Goal: Information Seeking & Learning: Learn about a topic

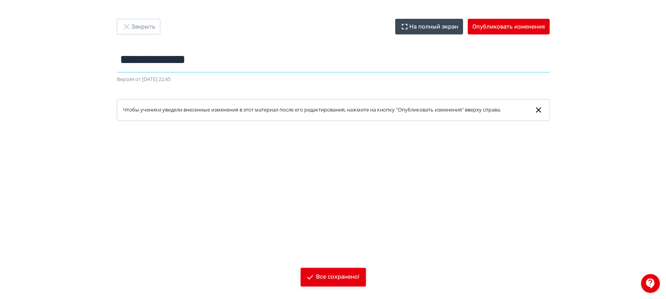
drag, startPoint x: 212, startPoint y: 64, endPoint x: 109, endPoint y: 64, distance: 102.7
click at [109, 64] on div "**********" at bounding box center [333, 70] width 470 height 102
paste input "**********"
type input "**********"
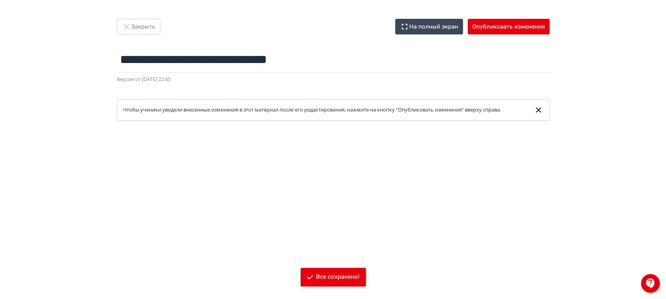
click at [283, 34] on div "Закрыть На полный экран Опубликовать изменения" at bounding box center [333, 27] width 433 height 16
click at [141, 24] on button "Закрыть" at bounding box center [139, 27] width 44 height 16
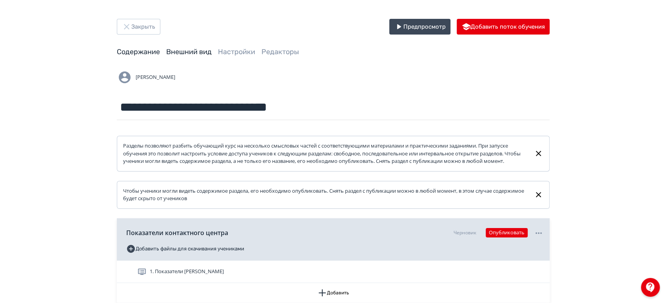
click at [192, 53] on link "Внешний вид" at bounding box center [188, 51] width 45 height 9
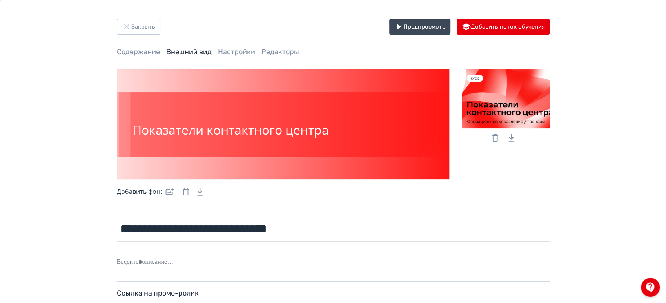
click at [492, 138] on icon at bounding box center [494, 137] width 9 height 9
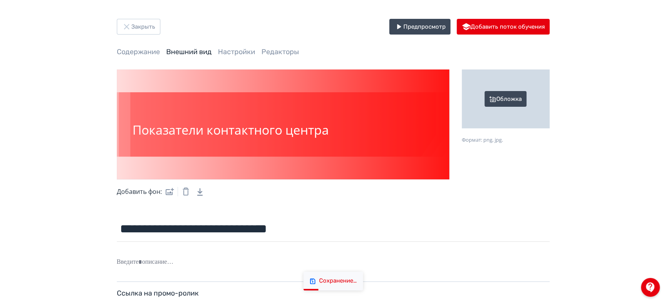
click at [501, 103] on div "Обложка" at bounding box center [506, 98] width 88 height 59
click at [0, 0] on input "Обложка Формат: png, jpg." at bounding box center [0, 0] width 0 height 0
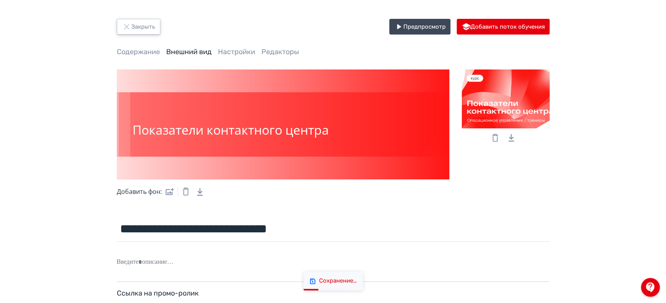
click at [145, 25] on button "Закрыть" at bounding box center [139, 27] width 44 height 16
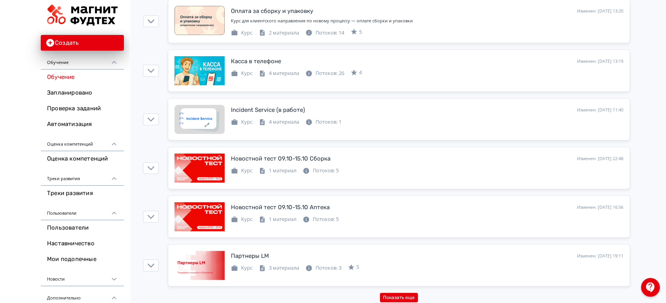
scroll to position [2309, 0]
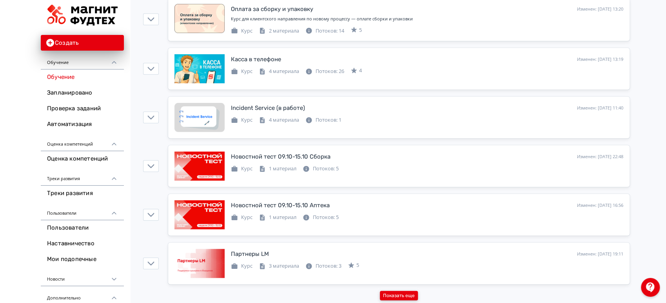
click at [410, 291] on button "Показать еще" at bounding box center [399, 294] width 38 height 9
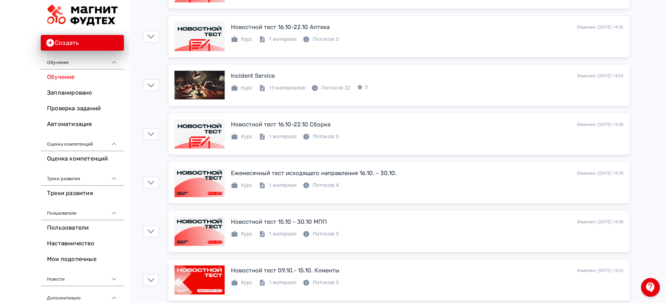
scroll to position [0, 0]
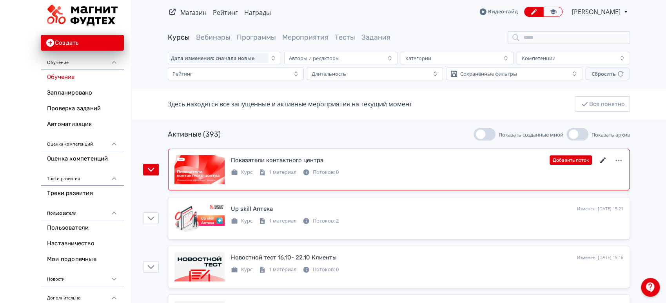
click at [601, 159] on icon at bounding box center [602, 160] width 9 height 9
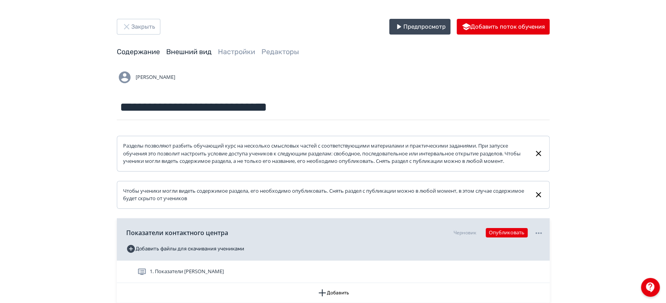
click at [193, 47] on link "Внешний вид" at bounding box center [188, 51] width 45 height 9
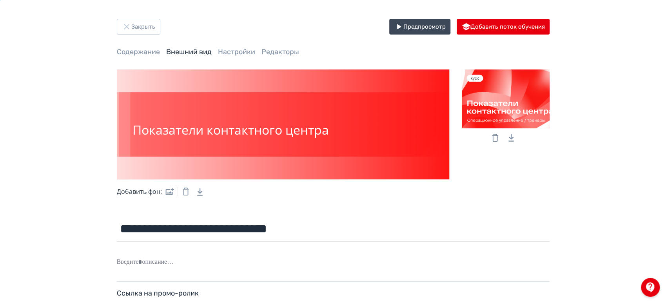
click at [493, 137] on icon at bounding box center [495, 138] width 6 height 8
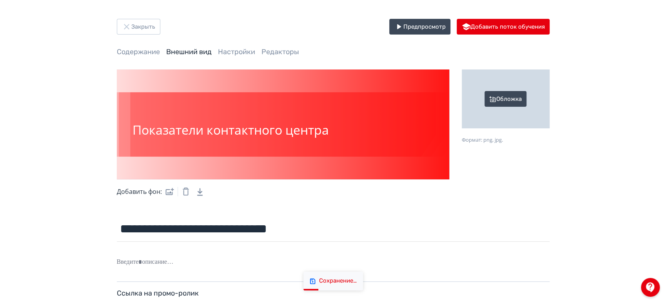
click at [498, 102] on div "Обложка" at bounding box center [506, 98] width 88 height 59
click at [0, 0] on input "Обложка Формат: png, jpg." at bounding box center [0, 0] width 0 height 0
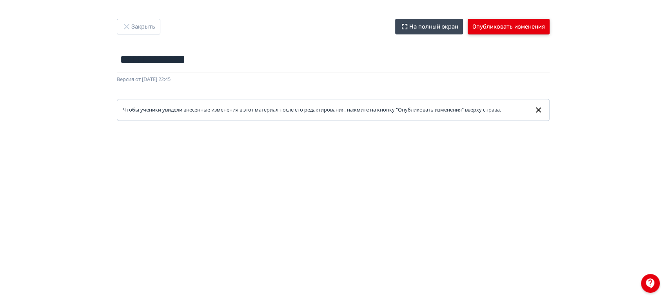
click at [502, 22] on button "Опубликовать изменения" at bounding box center [509, 27] width 82 height 16
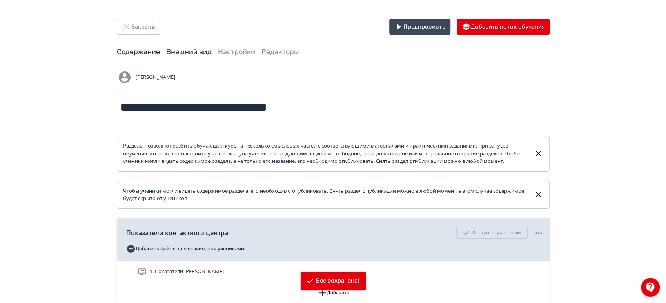
click at [199, 51] on link "Внешний вид" at bounding box center [188, 51] width 45 height 9
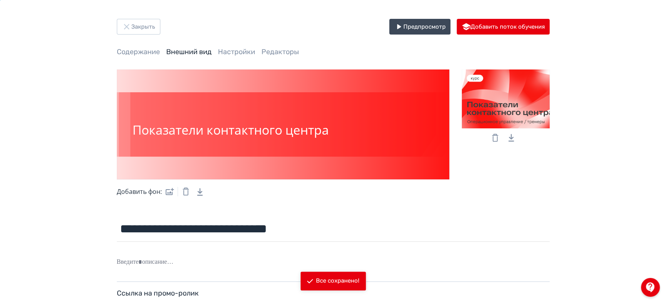
click at [496, 137] on icon at bounding box center [494, 137] width 9 height 9
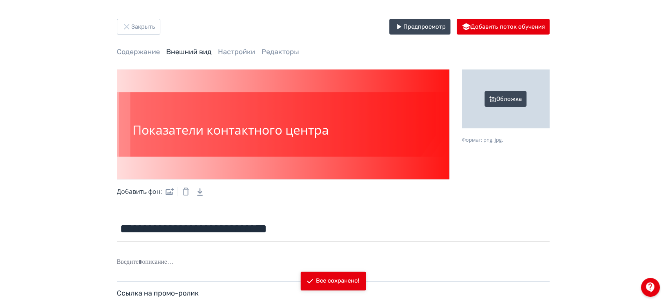
click at [503, 102] on div "Обложка" at bounding box center [506, 98] width 88 height 59
click at [0, 0] on input "Обложка Формат: png, jpg." at bounding box center [0, 0] width 0 height 0
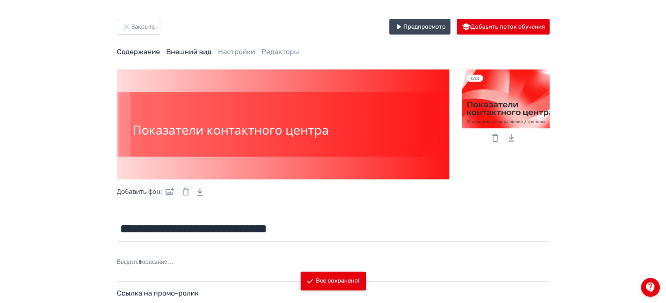
click at [135, 50] on link "Содержание" at bounding box center [138, 51] width 43 height 9
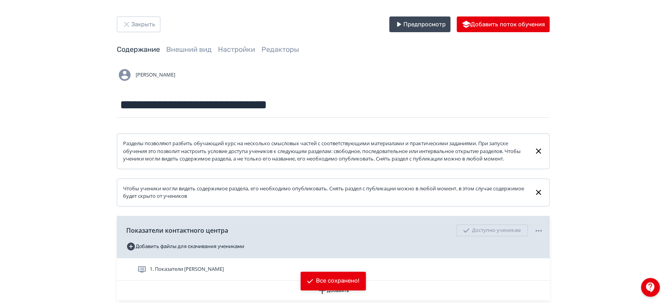
scroll to position [73, 0]
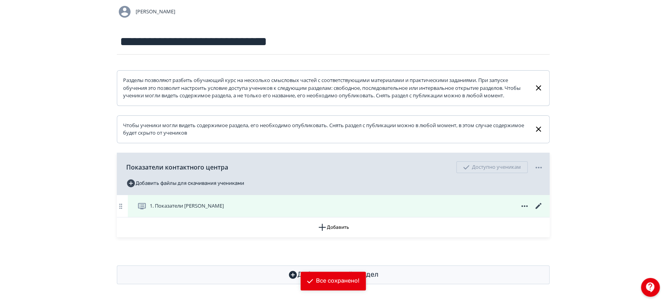
click at [537, 203] on icon at bounding box center [538, 205] width 9 height 9
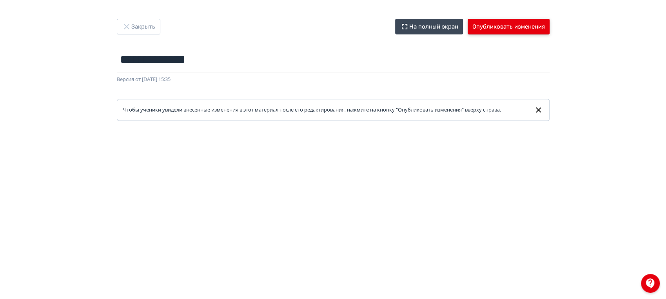
click at [519, 26] on button "Опубликовать изменения" at bounding box center [509, 27] width 82 height 16
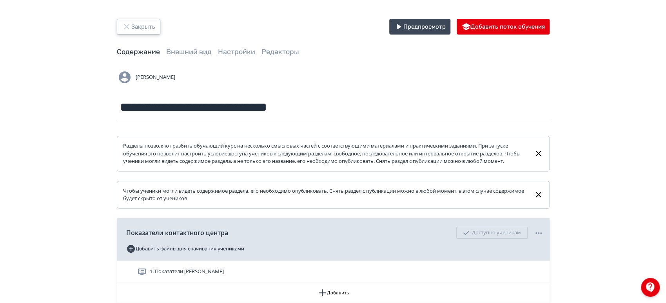
click at [139, 21] on button "Закрыть" at bounding box center [139, 27] width 44 height 16
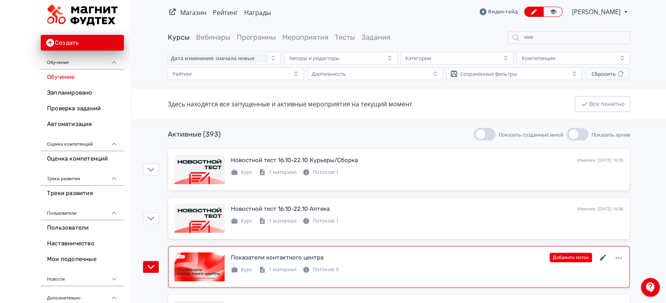
click at [604, 255] on icon at bounding box center [603, 257] width 6 height 6
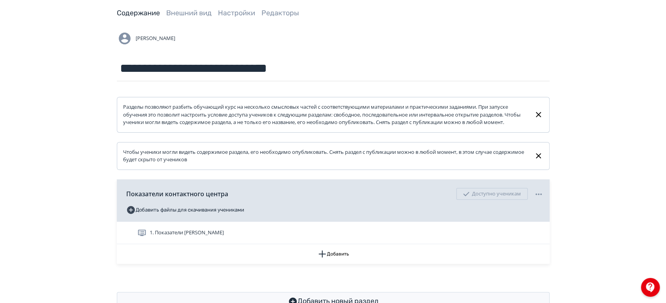
scroll to position [73, 0]
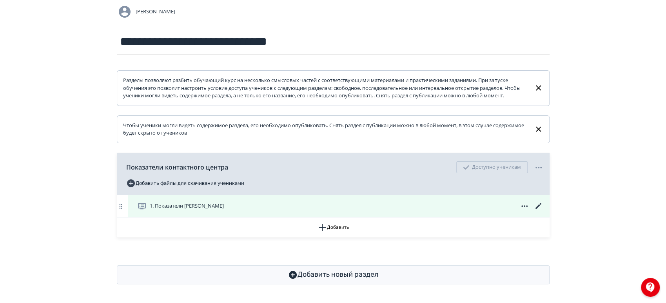
click at [539, 205] on icon at bounding box center [538, 205] width 9 height 9
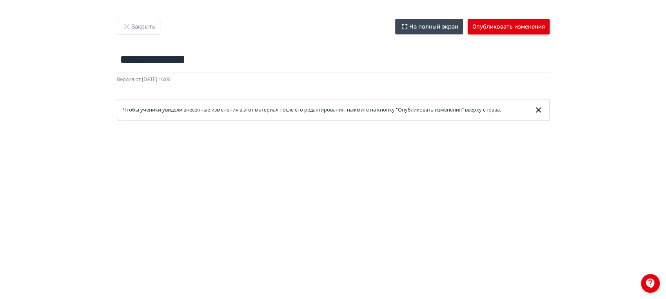
click at [531, 30] on button "Опубликовать изменения" at bounding box center [509, 27] width 82 height 16
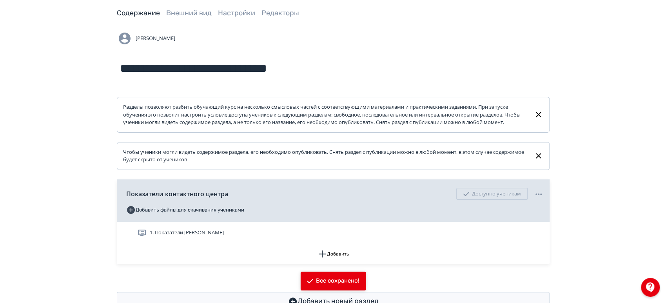
scroll to position [73, 0]
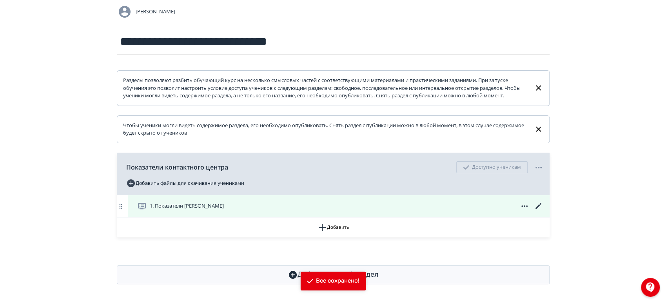
click at [535, 207] on icon at bounding box center [538, 205] width 9 height 9
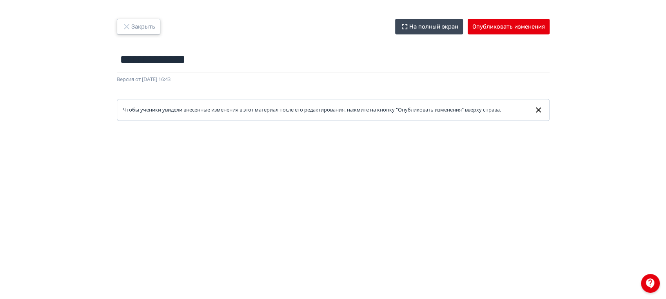
click at [144, 24] on button "Закрыть" at bounding box center [139, 27] width 44 height 16
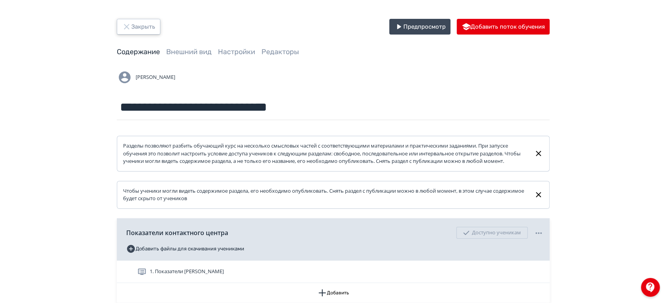
click at [144, 24] on button "Закрыть" at bounding box center [139, 27] width 44 height 16
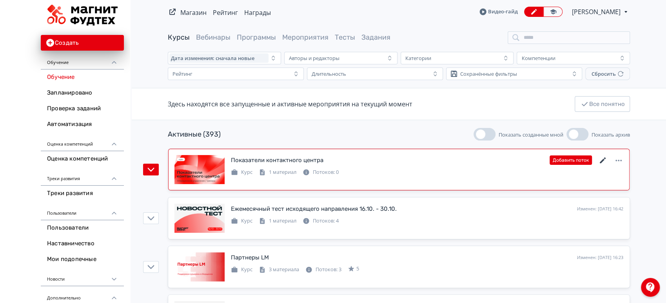
click at [601, 158] on icon at bounding box center [602, 160] width 9 height 9
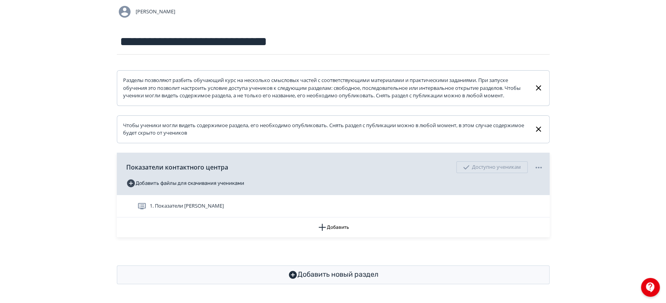
scroll to position [73, 0]
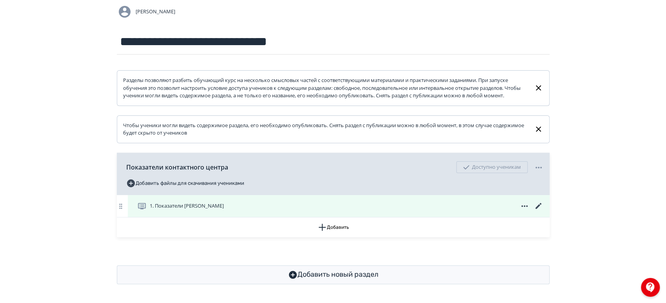
click at [476, 200] on div "1. Показатели [PERSON_NAME]" at bounding box center [339, 206] width 422 height 22
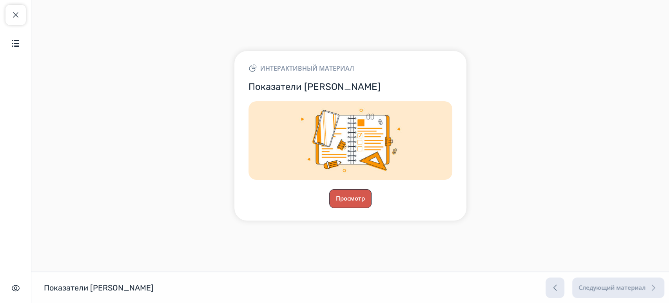
click at [357, 197] on button "Просмотр" at bounding box center [350, 198] width 42 height 19
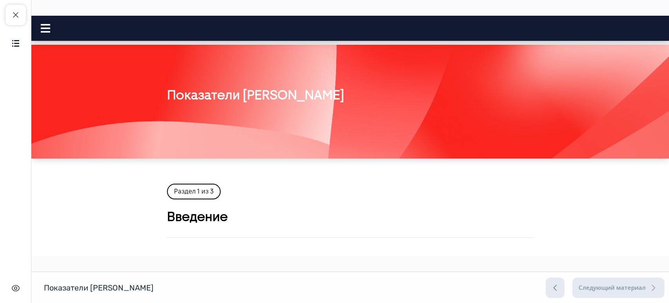
scroll to position [130, 0]
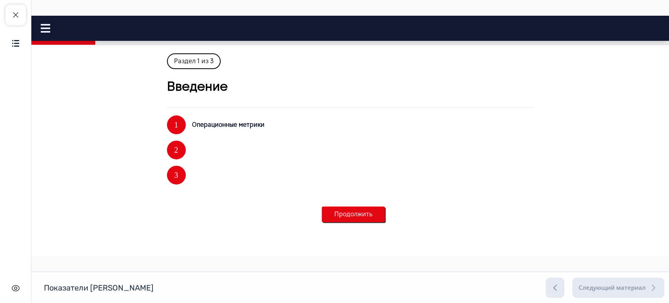
click at [361, 213] on button "Продолжить" at bounding box center [353, 214] width 63 height 16
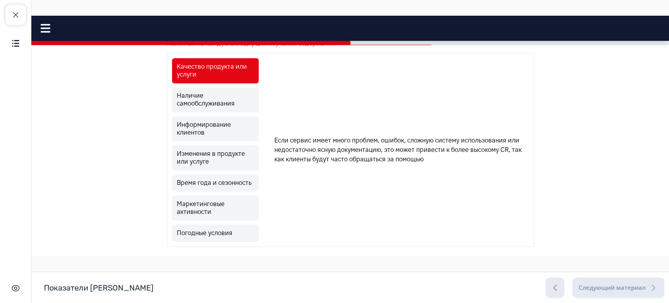
scroll to position [305, 0]
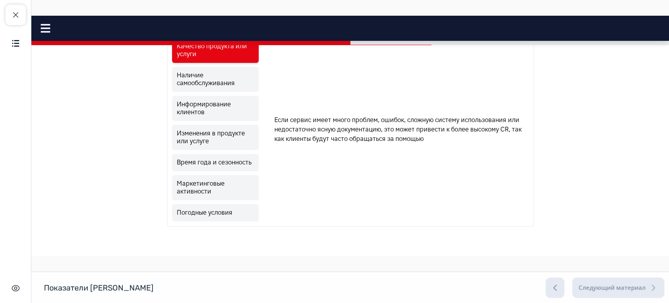
click at [218, 83] on link "Наличие самообслуживания" at bounding box center [215, 79] width 87 height 25
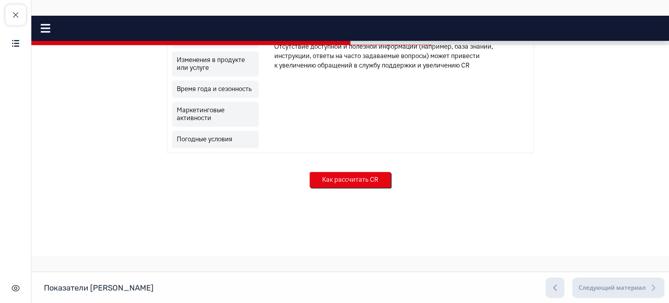
click at [342, 187] on button "Как рассчитать CR" at bounding box center [350, 180] width 81 height 16
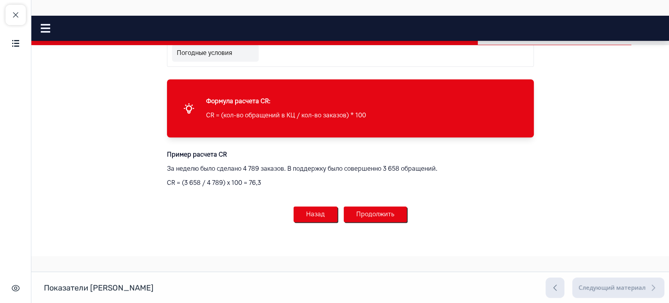
click at [367, 214] on button "Продолжить" at bounding box center [375, 214] width 63 height 16
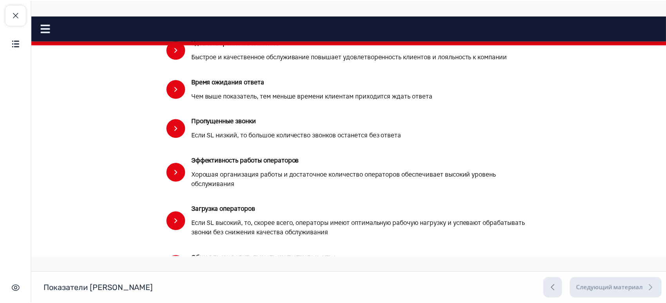
scroll to position [0, 0]
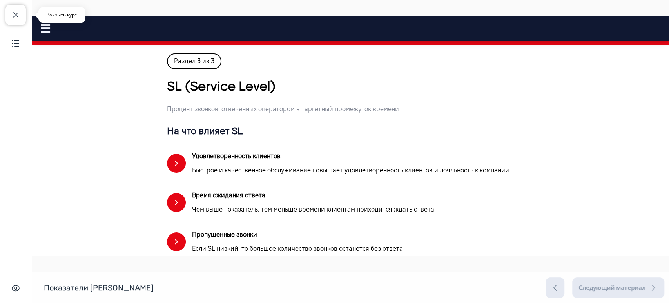
click at [20, 14] on button "Закрыть курс" at bounding box center [15, 15] width 20 height 20
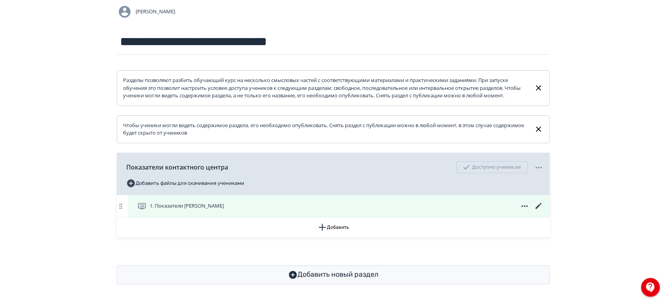
click at [536, 203] on icon at bounding box center [538, 205] width 9 height 9
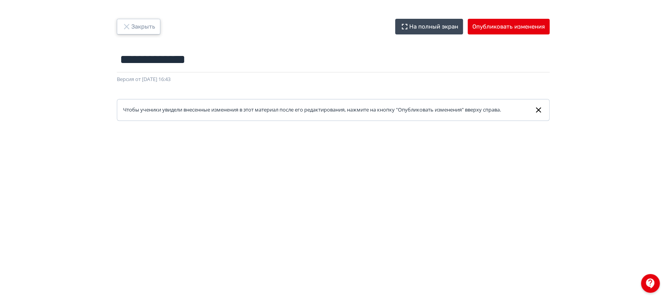
click at [151, 21] on button "Закрыть" at bounding box center [139, 27] width 44 height 16
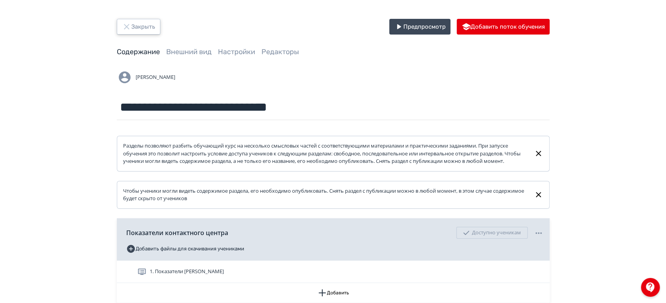
click at [152, 22] on button "Закрыть" at bounding box center [139, 27] width 44 height 16
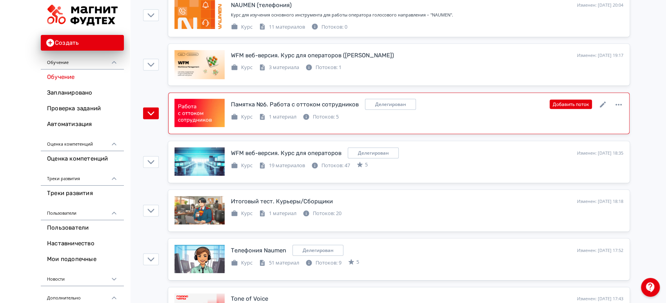
scroll to position [1480, 0]
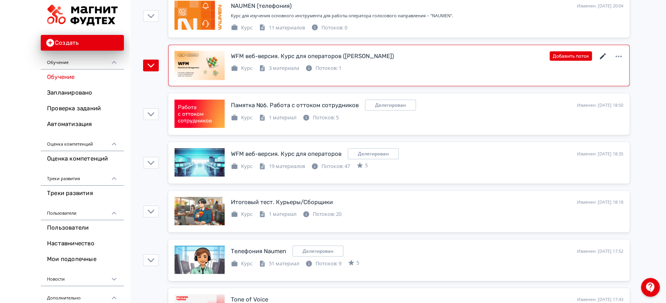
click at [600, 53] on icon at bounding box center [602, 56] width 9 height 9
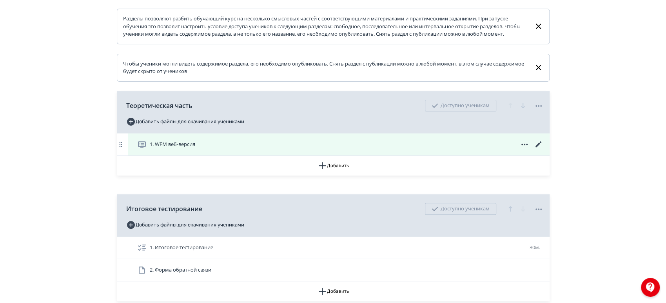
scroll to position [198, 0]
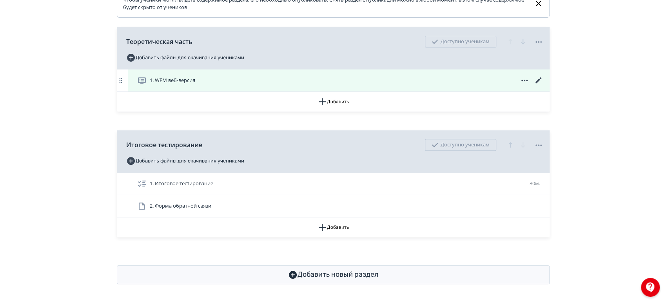
click at [364, 81] on div "1. WFM веб-версия" at bounding box center [340, 80] width 406 height 9
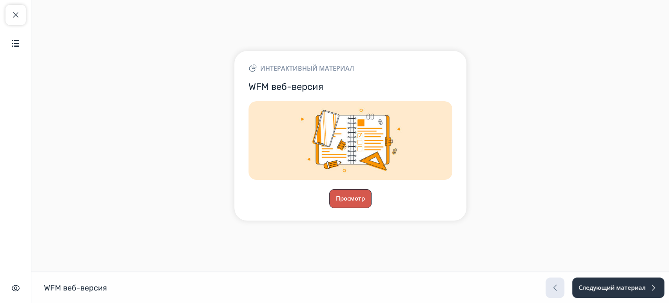
click at [352, 203] on button "Просмотр" at bounding box center [350, 198] width 42 height 19
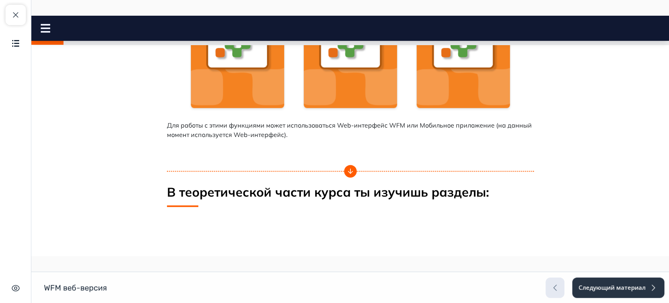
scroll to position [609, 0]
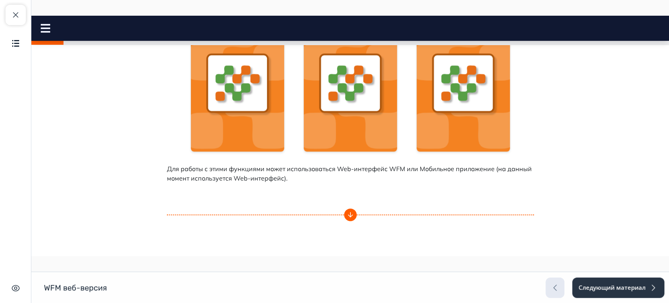
click at [352, 123] on img at bounding box center [350, 83] width 93 height 138
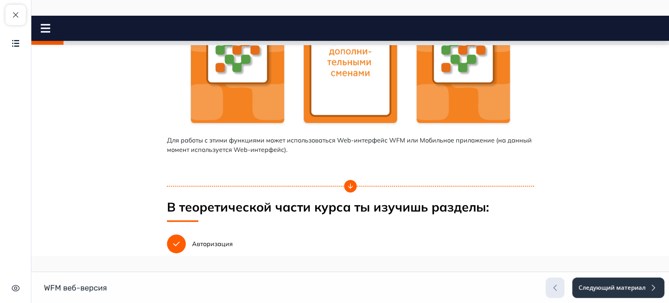
scroll to position [696, 0]
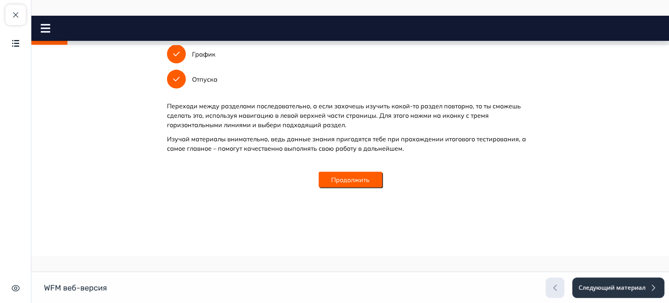
click at [364, 172] on button "Продолжить" at bounding box center [350, 180] width 63 height 16
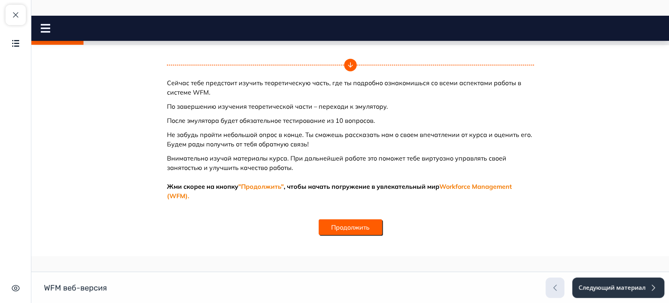
scroll to position [1276, 0]
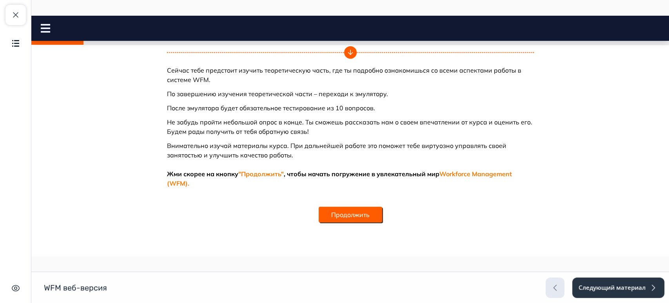
click at [359, 212] on button "Продолжить" at bounding box center [350, 215] width 63 height 16
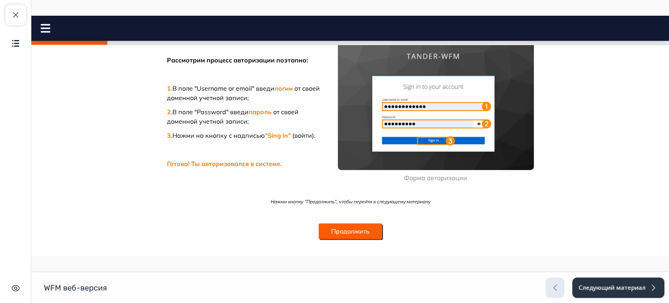
scroll to position [303, 0]
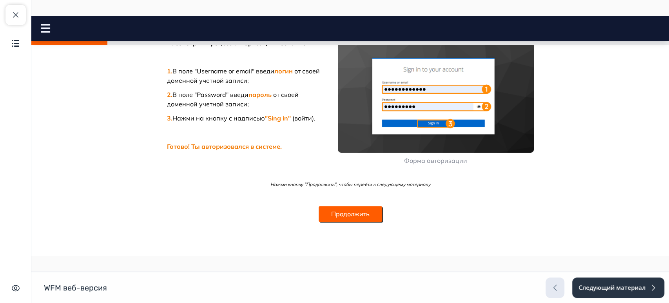
click at [361, 210] on button "Продолжить" at bounding box center [350, 214] width 63 height 16
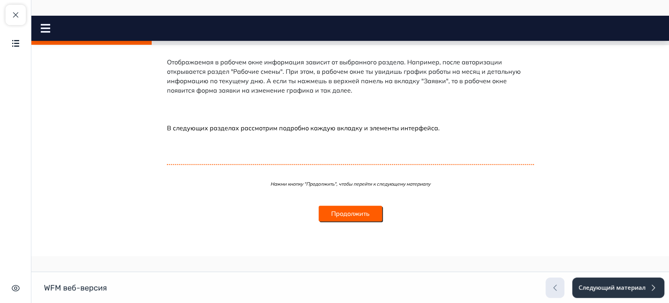
scroll to position [485, 0]
click at [356, 209] on button "Продолжить" at bounding box center [350, 213] width 63 height 16
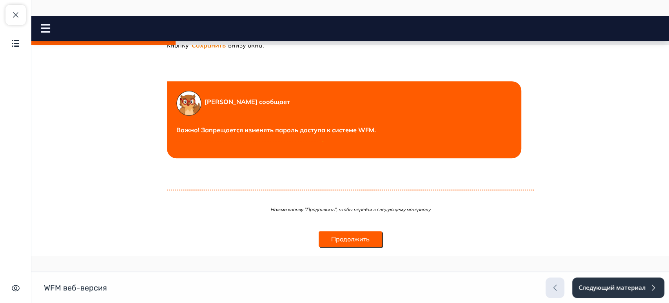
scroll to position [435, 0]
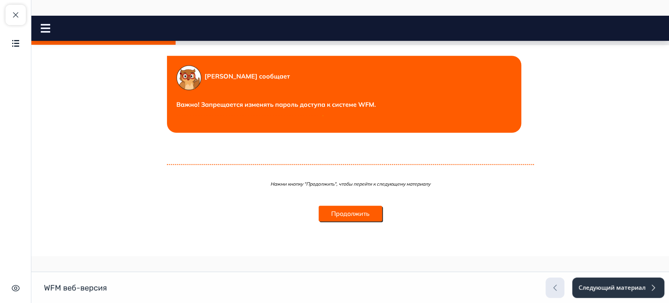
click at [369, 221] on button "Продолжить" at bounding box center [350, 213] width 63 height 16
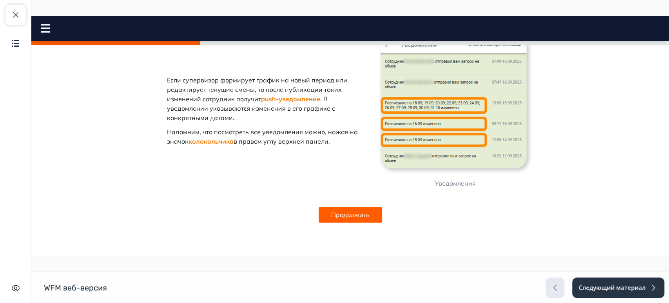
scroll to position [608, 0]
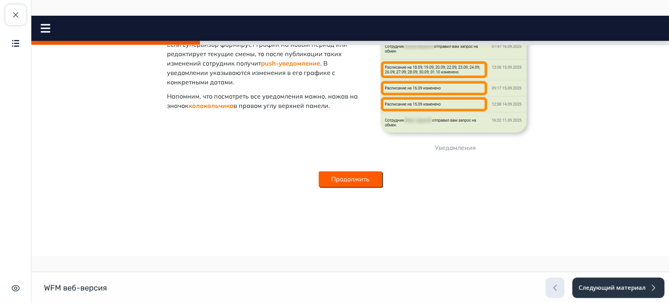
click at [345, 179] on button "Продолжить" at bounding box center [350, 179] width 63 height 16
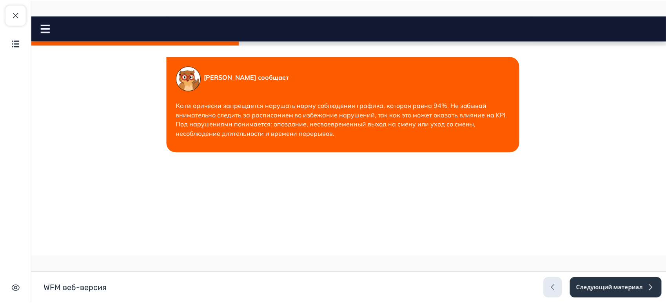
scroll to position [1353, 0]
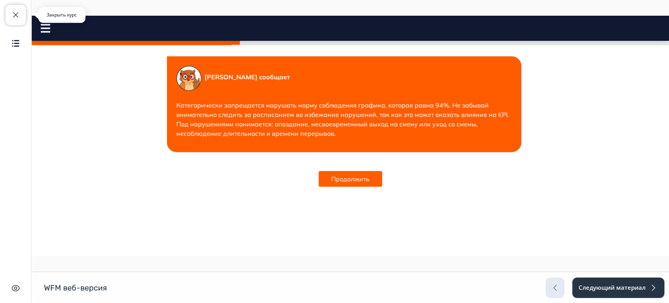
click at [19, 15] on span "button" at bounding box center [15, 14] width 9 height 9
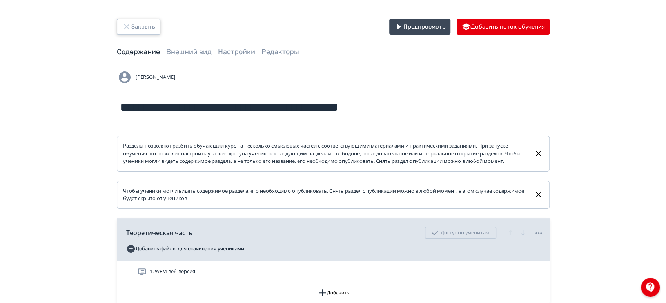
click at [147, 26] on button "Закрыть" at bounding box center [139, 27] width 44 height 16
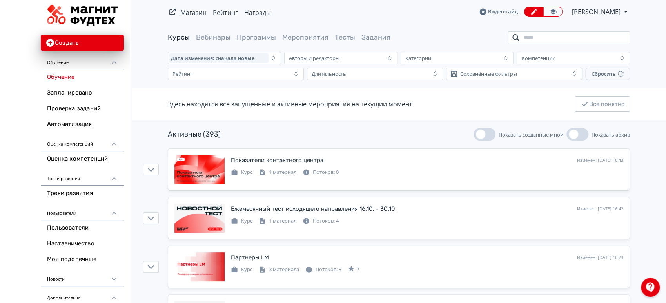
click at [552, 39] on input "search" at bounding box center [569, 37] width 122 height 13
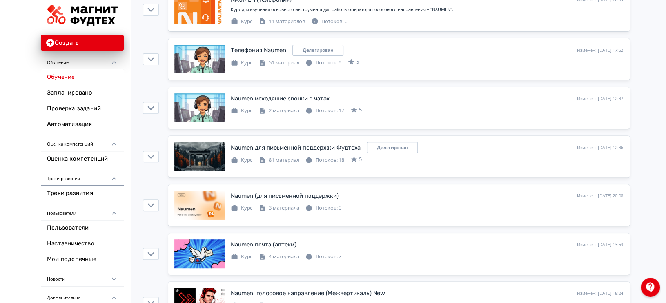
scroll to position [174, 0]
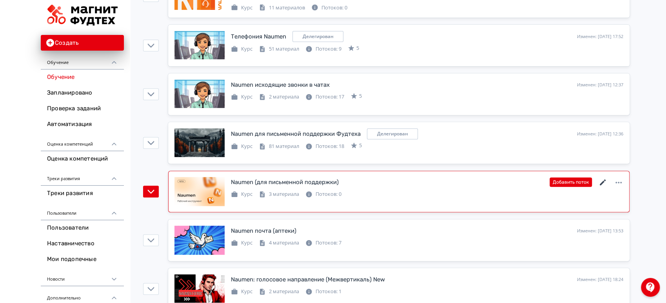
type input "****"
click at [604, 180] on icon at bounding box center [602, 182] width 9 height 9
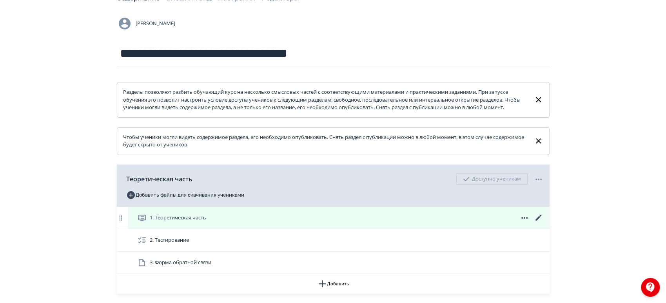
scroll to position [117, 0]
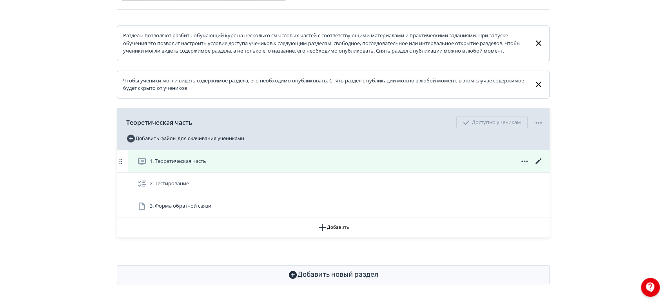
click at [457, 162] on div "1. Теоретическая часть" at bounding box center [340, 160] width 406 height 9
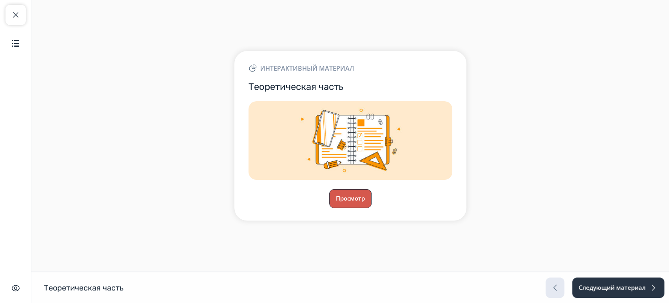
click at [354, 194] on button "Просмотр" at bounding box center [350, 198] width 42 height 19
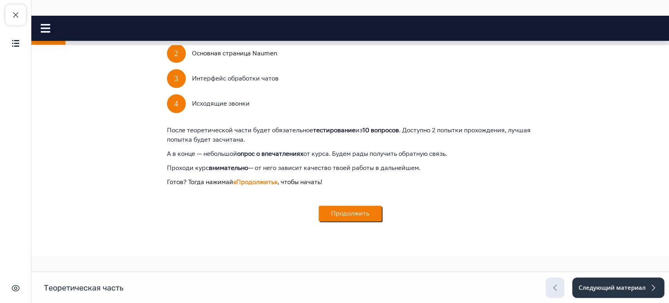
scroll to position [372, 0]
click at [355, 218] on button "Продолжить" at bounding box center [350, 213] width 63 height 16
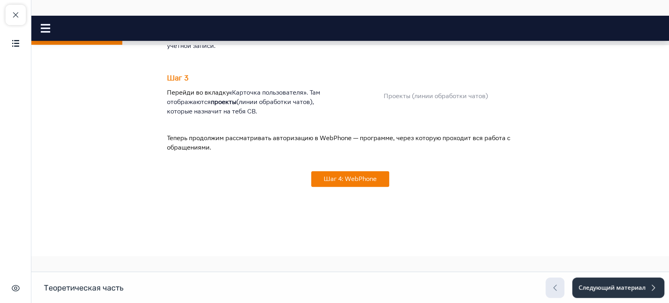
scroll to position [390, 0]
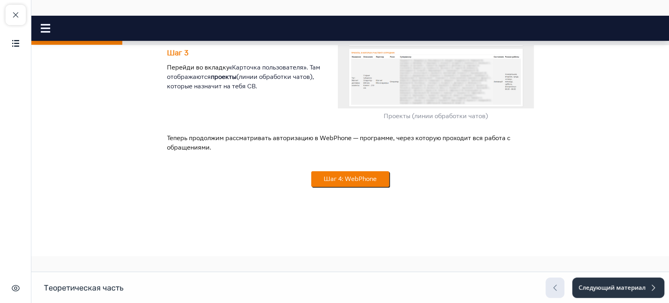
click at [341, 184] on button "Шаг 4: WebPhone" at bounding box center [350, 179] width 78 height 16
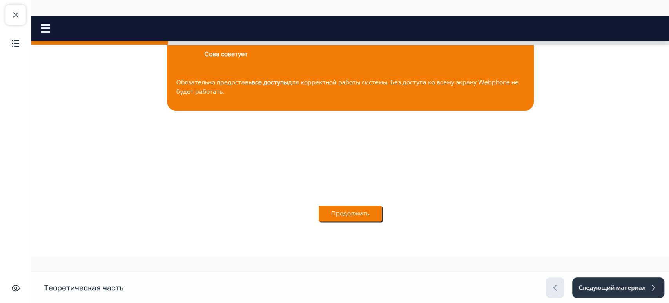
scroll to position [863, 0]
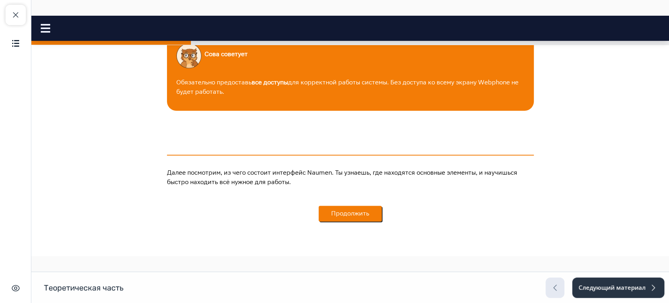
click at [359, 221] on button "Продолжить" at bounding box center [350, 213] width 63 height 16
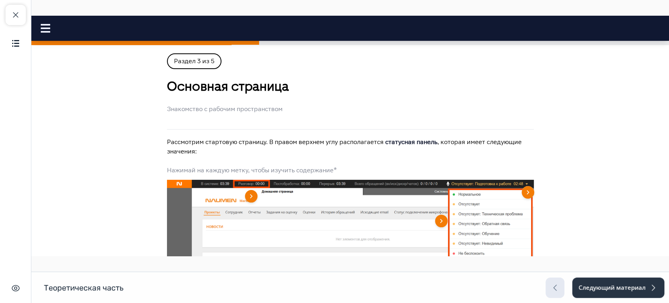
scroll to position [87, 0]
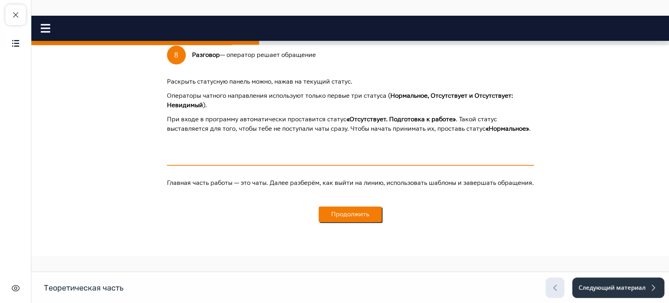
click at [358, 214] on button "Продолжить" at bounding box center [350, 214] width 63 height 16
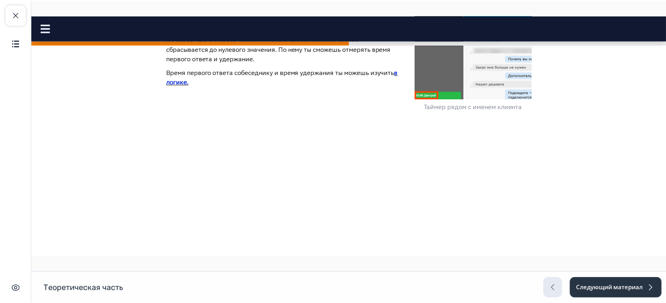
scroll to position [348, 0]
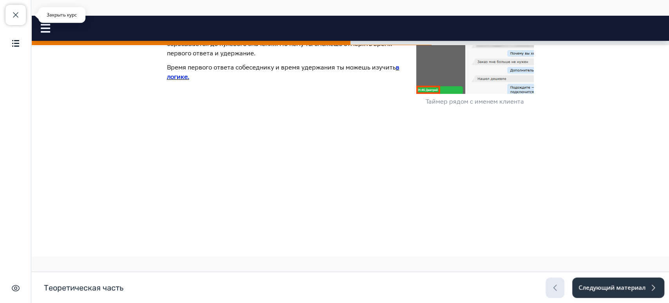
click at [18, 10] on span "button" at bounding box center [15, 14] width 9 height 9
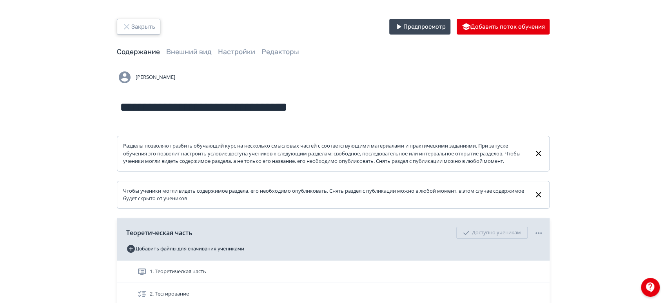
click at [150, 30] on button "Закрыть" at bounding box center [139, 27] width 44 height 16
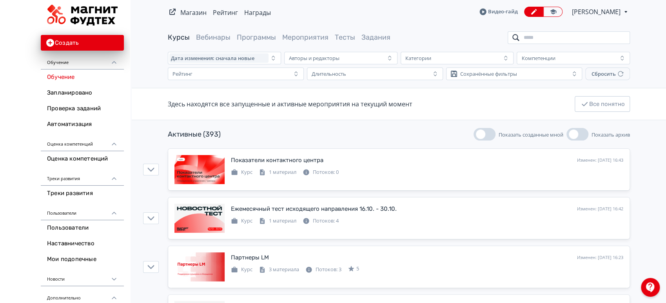
click at [555, 40] on input "search" at bounding box center [569, 37] width 122 height 13
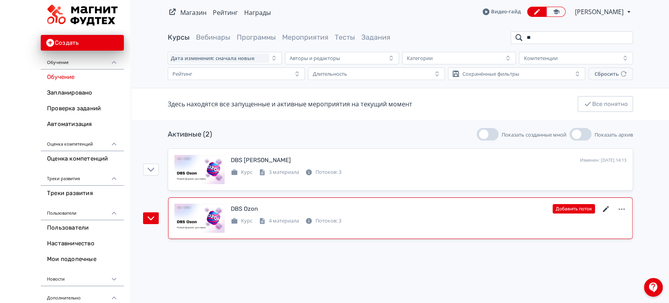
type input "**"
click at [603, 207] on icon at bounding box center [605, 208] width 9 height 9
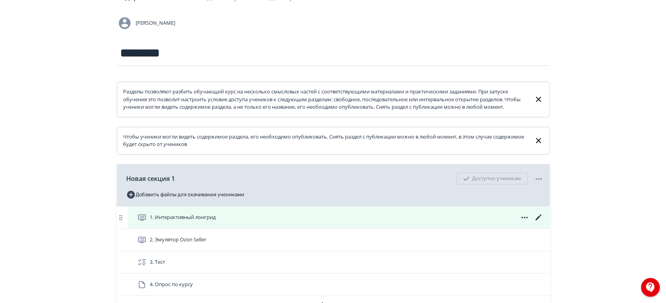
scroll to position [44, 0]
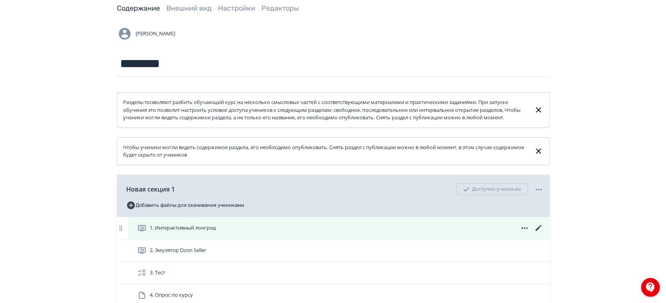
click at [382, 232] on div "1. Интерактивный лонгрид" at bounding box center [340, 227] width 406 height 9
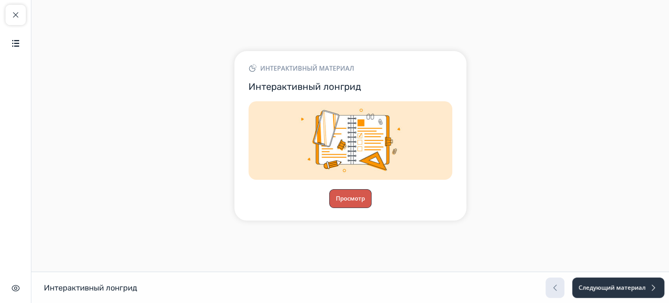
click at [348, 198] on button "Просмотр" at bounding box center [350, 198] width 42 height 19
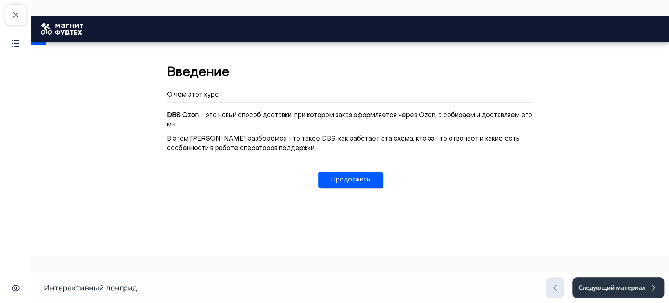
click at [353, 181] on button "Продолжить" at bounding box center [350, 180] width 64 height 16
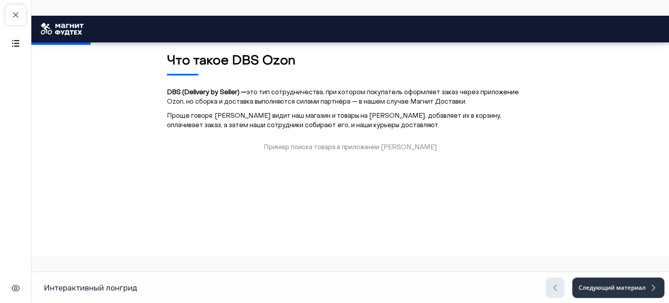
scroll to position [374, 0]
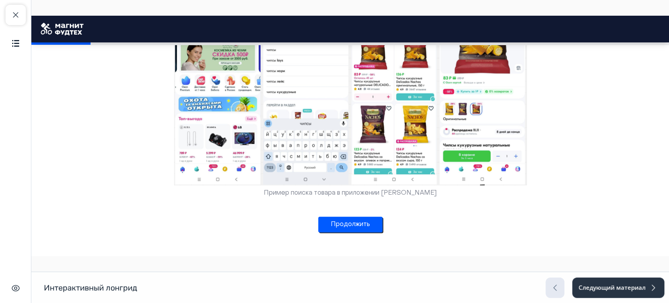
click at [367, 223] on button "Продолжить" at bounding box center [350, 224] width 64 height 16
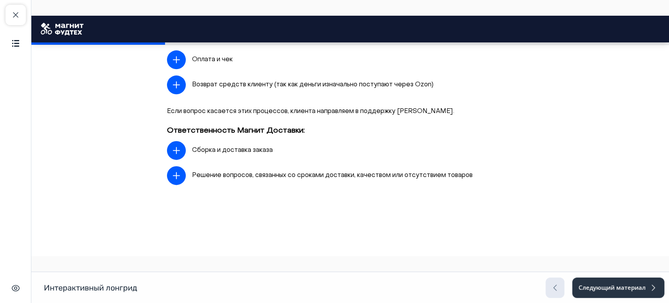
scroll to position [634, 0]
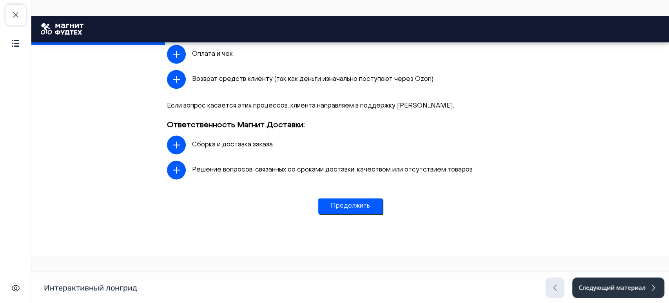
click at [364, 204] on button "Продолжить" at bounding box center [350, 206] width 64 height 16
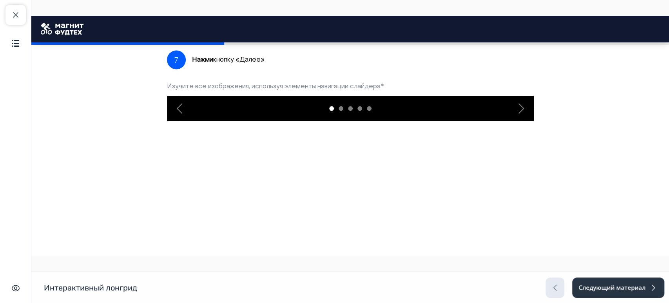
scroll to position [1180, 0]
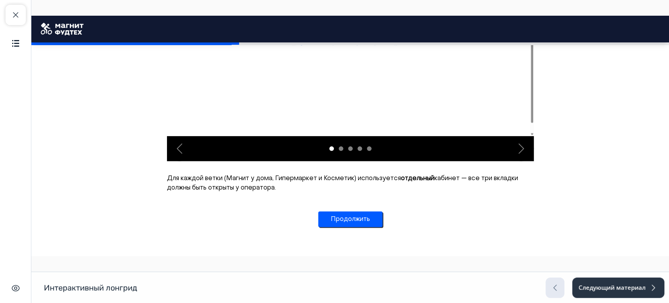
click at [372, 215] on button "Продолжить" at bounding box center [350, 219] width 64 height 16
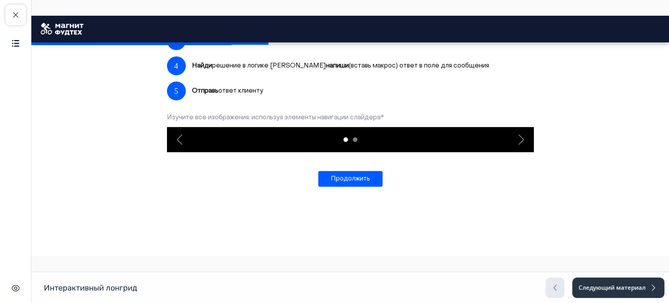
scroll to position [1622, 0]
click at [370, 182] on button "Продолжить" at bounding box center [350, 179] width 64 height 16
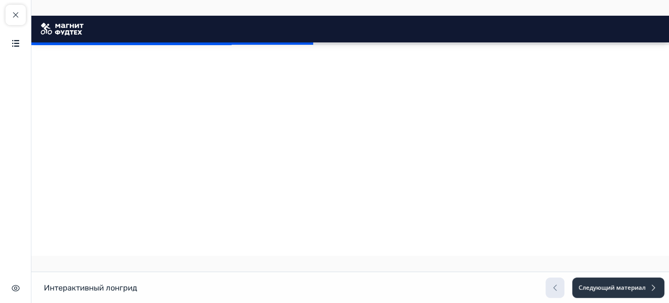
scroll to position [1401, 0]
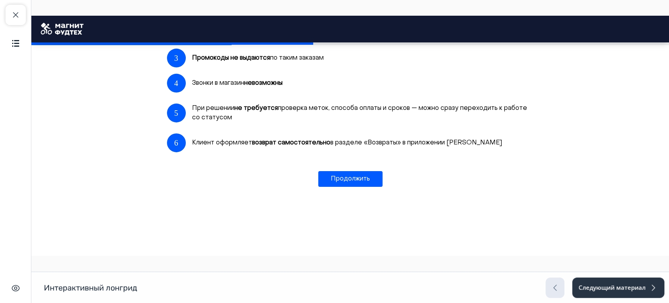
click at [370, 184] on button "Продолжить" at bounding box center [350, 179] width 64 height 16
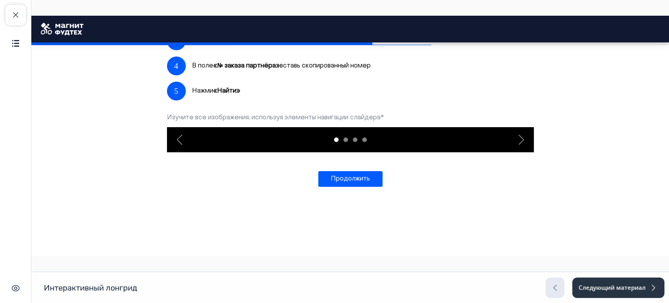
scroll to position [2317, 0]
click at [367, 180] on button "Продолжить" at bounding box center [350, 179] width 64 height 16
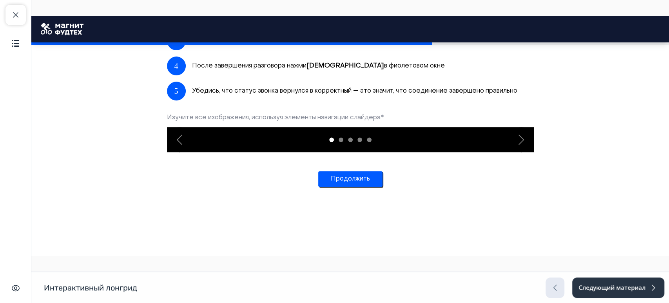
click at [367, 187] on button "Продолжить" at bounding box center [350, 179] width 64 height 16
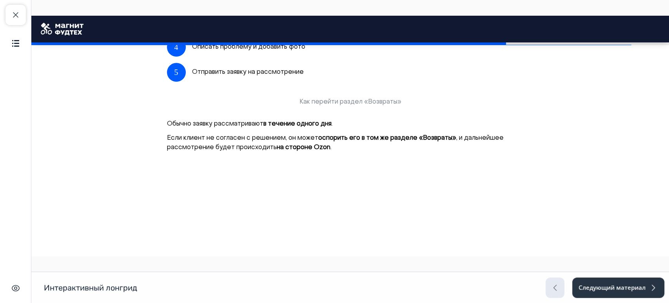
scroll to position [3173, 0]
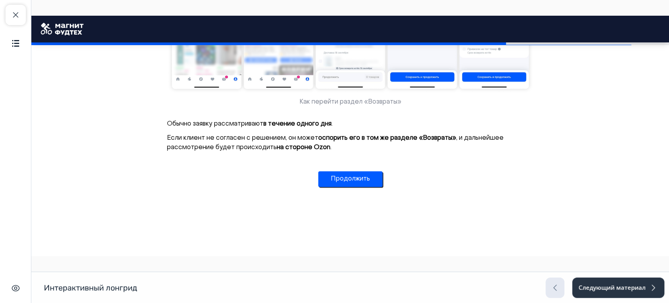
click at [370, 187] on button "Продолжить" at bounding box center [350, 179] width 64 height 16
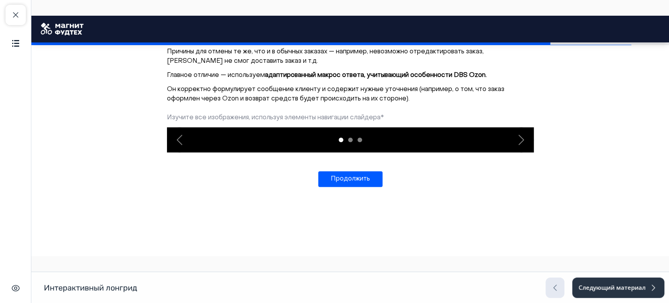
click at [357, 181] on button "Продолжить" at bounding box center [350, 179] width 64 height 16
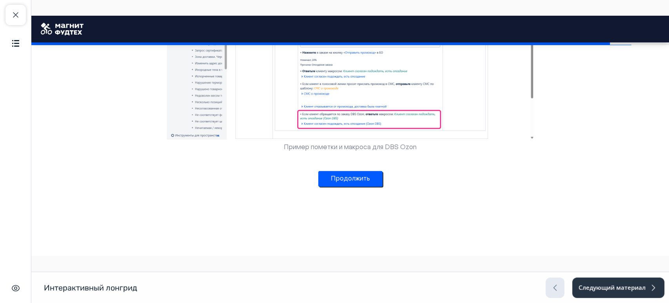
click at [362, 180] on button "Продолжить" at bounding box center [350, 179] width 64 height 16
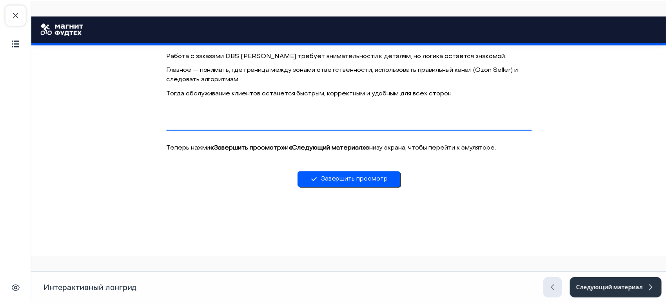
scroll to position [4186, 0]
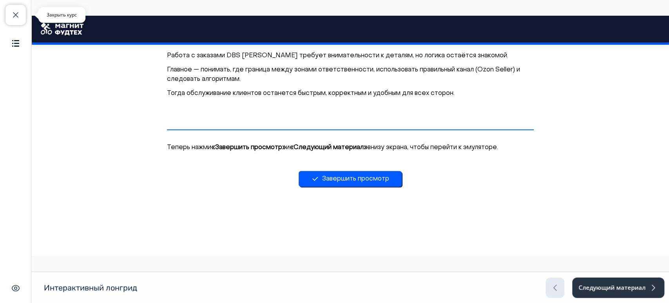
click at [14, 13] on span "button" at bounding box center [15, 14] width 9 height 9
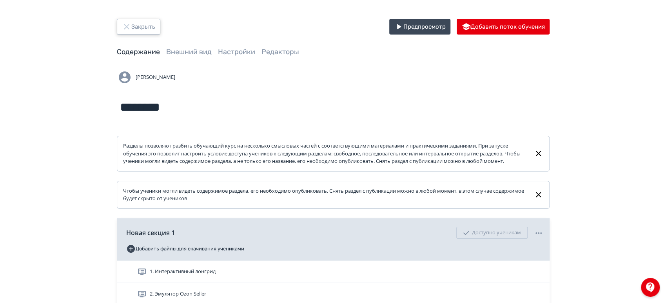
click at [132, 33] on button "Закрыть" at bounding box center [139, 27] width 44 height 16
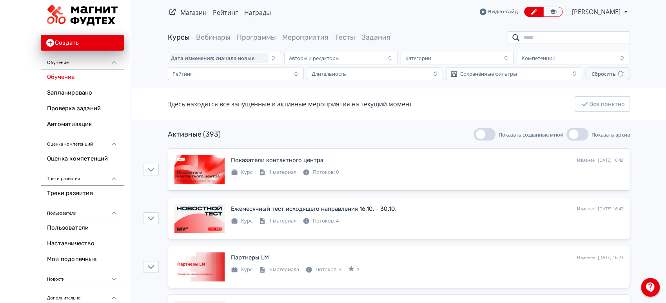
click at [540, 42] on input "search" at bounding box center [569, 37] width 122 height 13
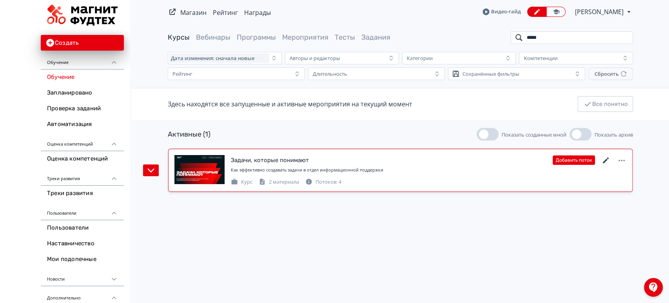
type input "*****"
click at [605, 161] on icon at bounding box center [606, 160] width 6 height 6
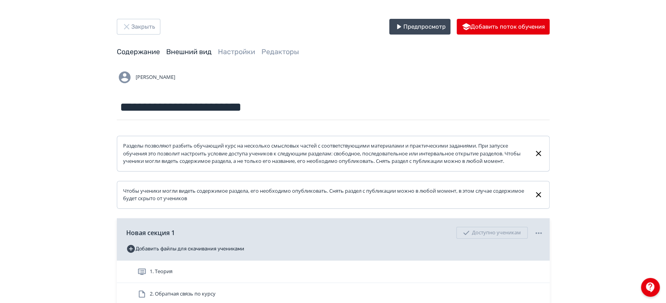
click at [187, 47] on link "Внешний вид" at bounding box center [188, 51] width 45 height 9
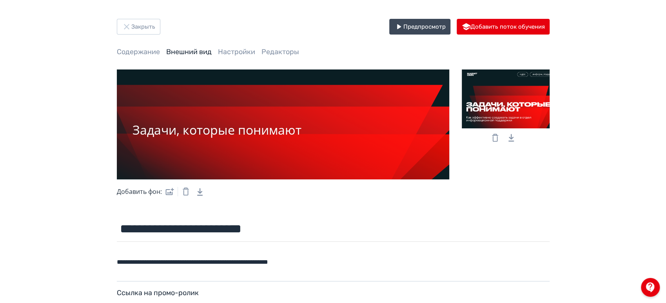
drag, startPoint x: 494, startPoint y: 87, endPoint x: 576, endPoint y: 80, distance: 83.0
click at [576, 80] on div "**********" at bounding box center [333, 195] width 666 height 390
click at [162, 51] on div "Содержание Внешний вид Настройки Редакторы" at bounding box center [333, 52] width 433 height 10
click at [156, 51] on link "Содержание" at bounding box center [138, 51] width 43 height 9
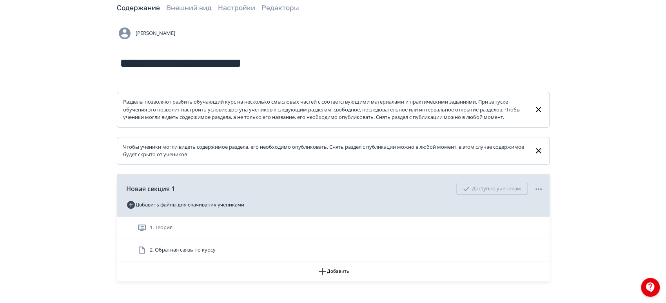
scroll to position [95, 0]
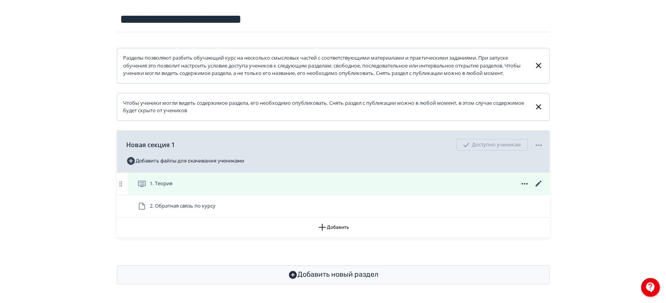
click at [491, 181] on div "1. Теория" at bounding box center [340, 183] width 406 height 9
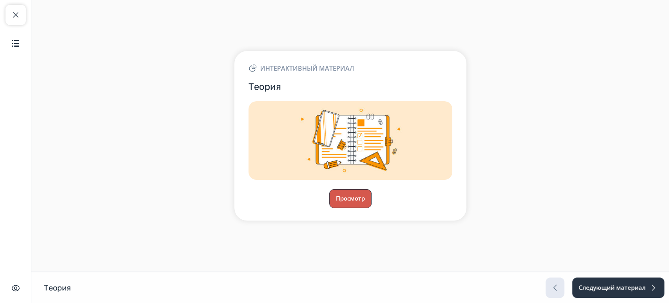
click at [361, 190] on button "Просмотр" at bounding box center [350, 198] width 42 height 19
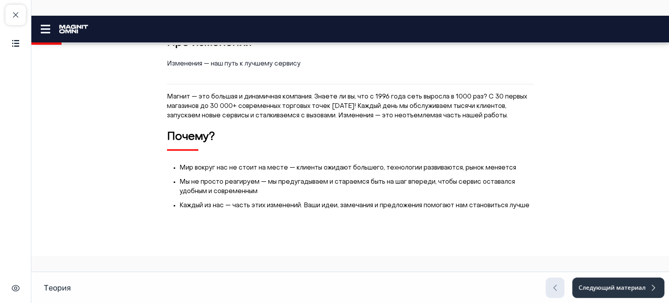
scroll to position [174, 0]
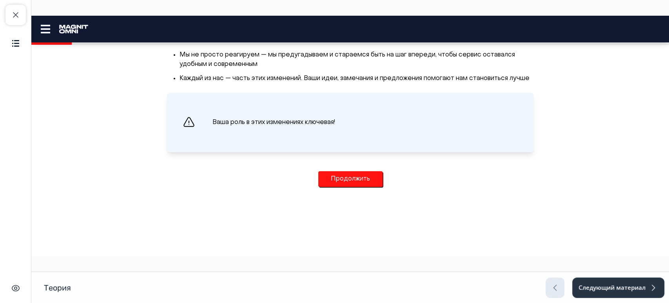
click at [359, 184] on button "Продолжить" at bounding box center [350, 179] width 64 height 16
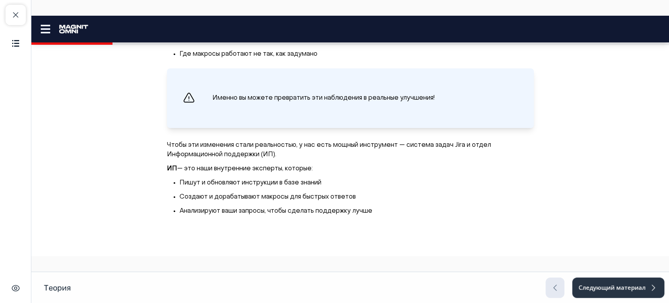
scroll to position [522, 0]
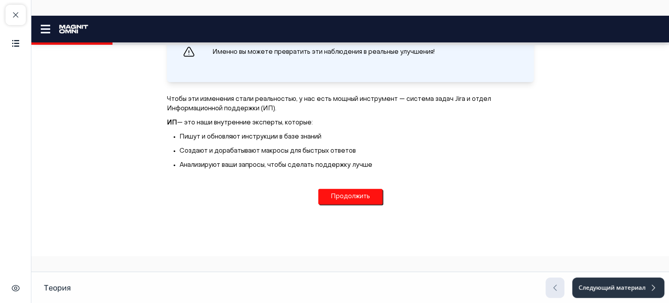
click at [361, 199] on button "Продолжить" at bounding box center [350, 197] width 64 height 16
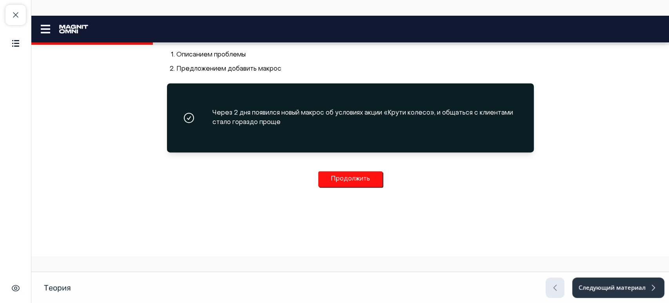
click at [361, 182] on button "Продолжить" at bounding box center [350, 179] width 64 height 16
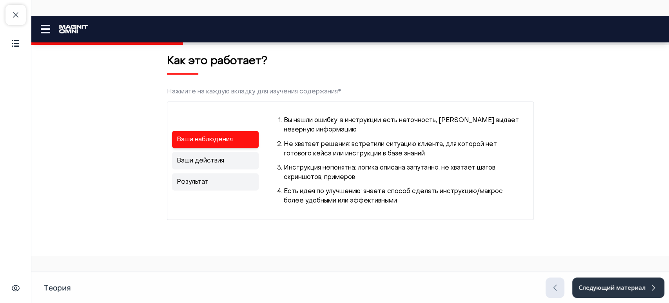
scroll to position [887, 0]
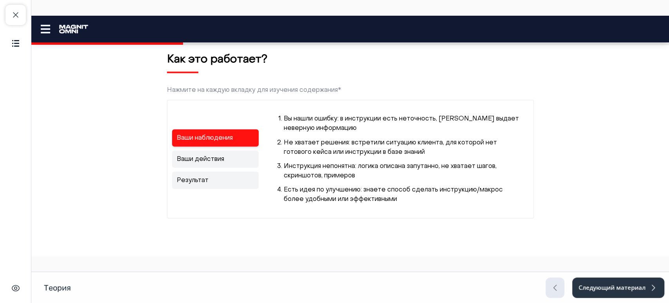
click at [238, 167] on link "Ваши действия" at bounding box center [215, 158] width 87 height 17
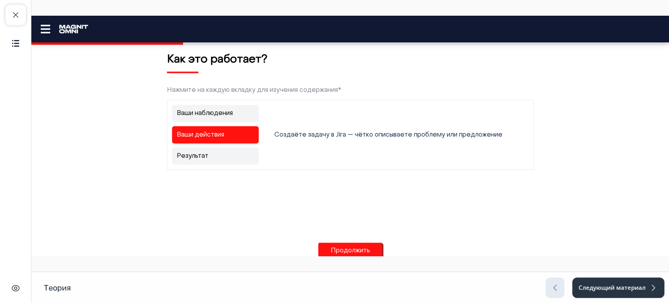
click at [234, 159] on link "Результат" at bounding box center [215, 155] width 87 height 17
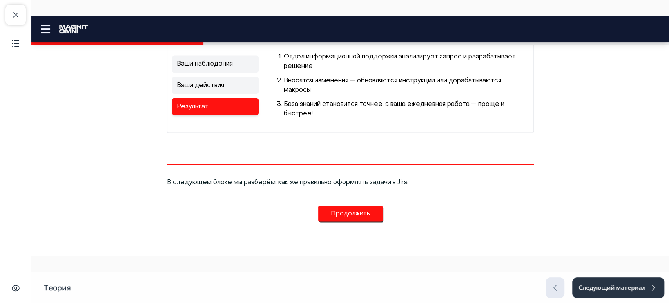
click at [337, 214] on button "Продолжить" at bounding box center [350, 213] width 64 height 16
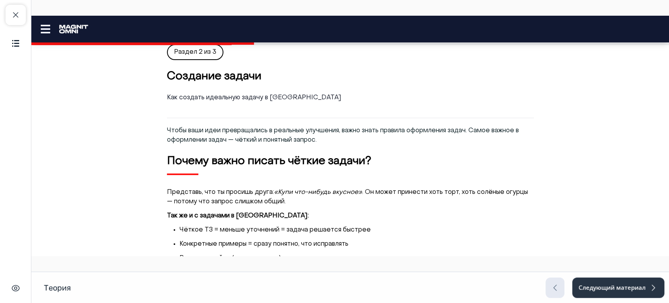
scroll to position [0, 0]
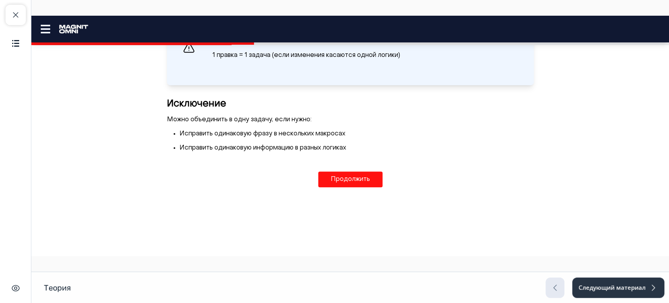
click at [344, 184] on button "Продолжить" at bounding box center [350, 179] width 64 height 16
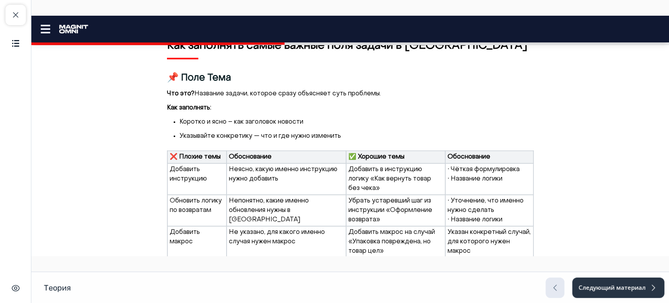
scroll to position [480, 0]
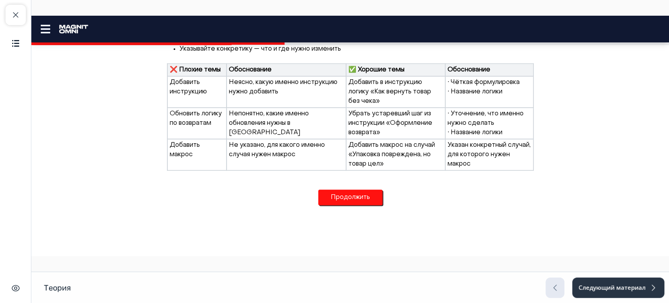
click at [346, 196] on button "Продолжить" at bounding box center [350, 197] width 64 height 16
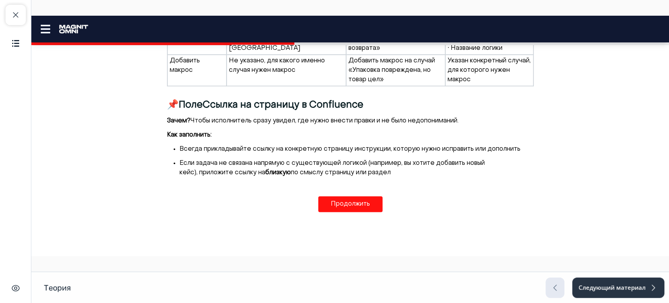
scroll to position [566, 0]
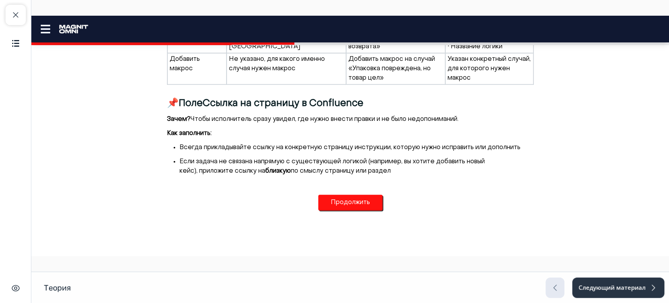
click at [346, 196] on button "Продолжить" at bounding box center [350, 202] width 64 height 16
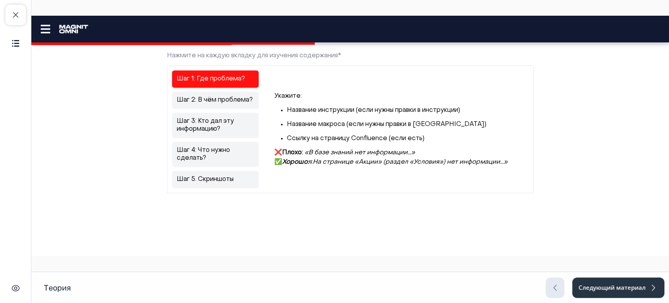
scroll to position [688, 0]
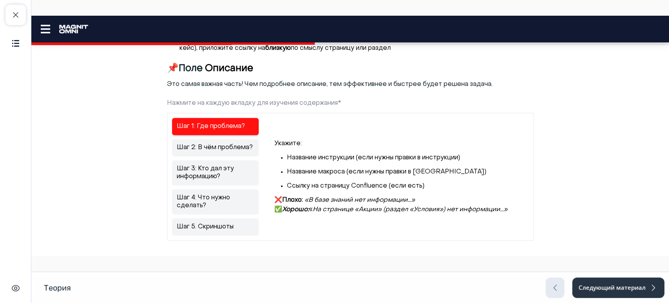
click at [216, 161] on link "Шаг 3: Кто дал эту информацию?" at bounding box center [215, 172] width 87 height 25
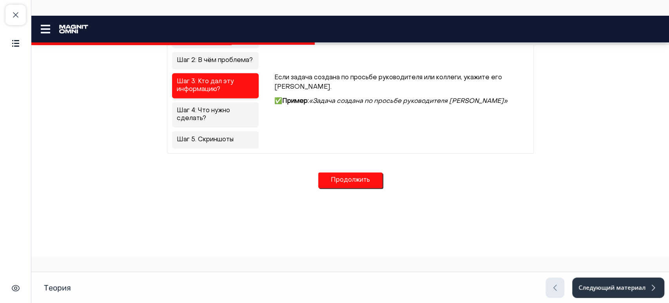
click at [350, 184] on button "Продолжить" at bounding box center [350, 180] width 64 height 16
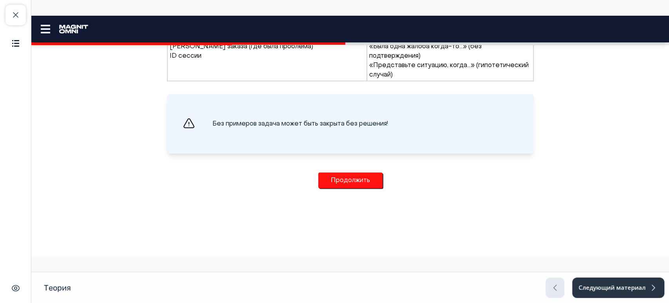
click at [349, 182] on button "Продолжить" at bounding box center [350, 180] width 64 height 16
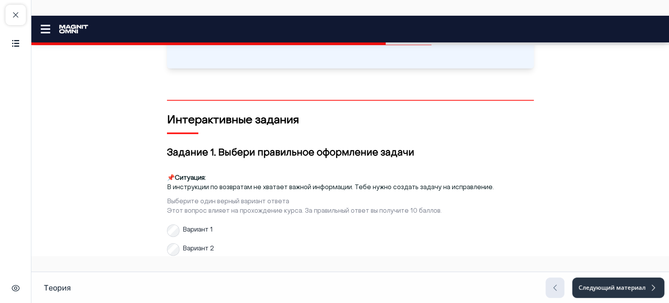
scroll to position [1151, 0]
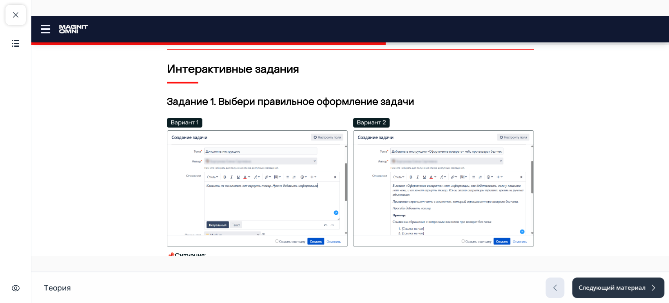
click at [348, 181] on img at bounding box center [350, 182] width 367 height 129
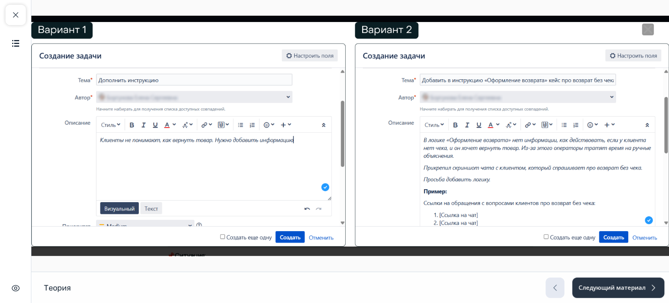
click at [647, 27] on img at bounding box center [350, 134] width 638 height 224
click at [644, 28] on icon "Close" at bounding box center [648, 30] width 12 height 12
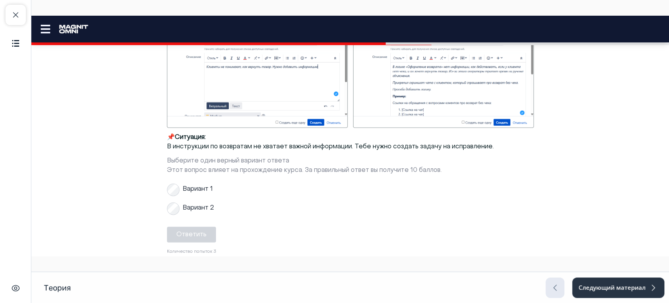
scroll to position [1282, 0]
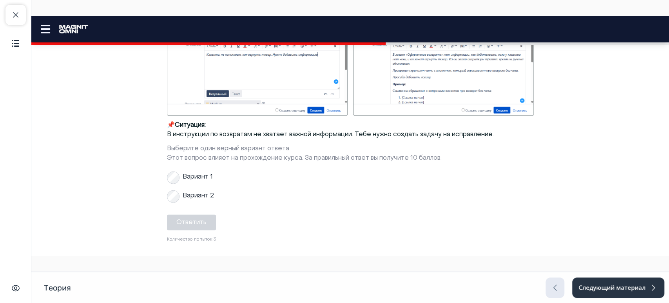
click at [439, 96] on img at bounding box center [350, 51] width 367 height 129
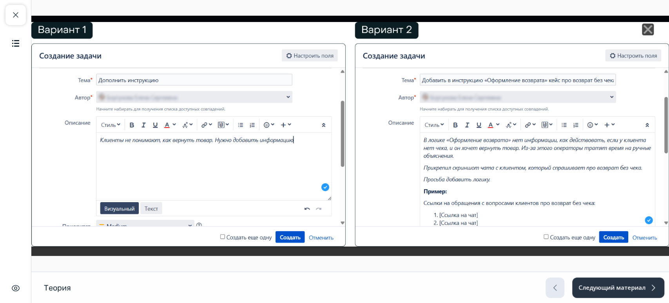
click at [644, 30] on line "Close" at bounding box center [648, 29] width 8 height 8
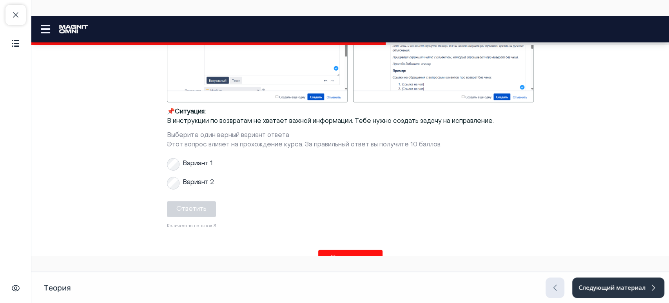
scroll to position [1373, 0]
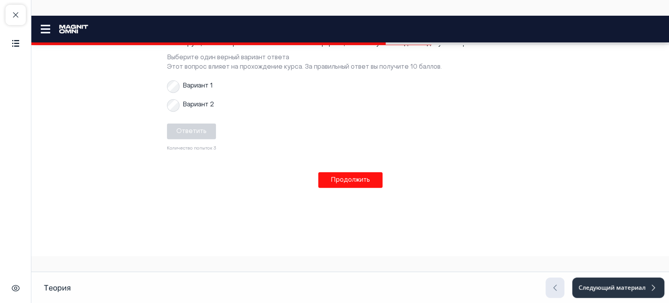
click at [329, 183] on button "Продолжить" at bounding box center [350, 180] width 64 height 16
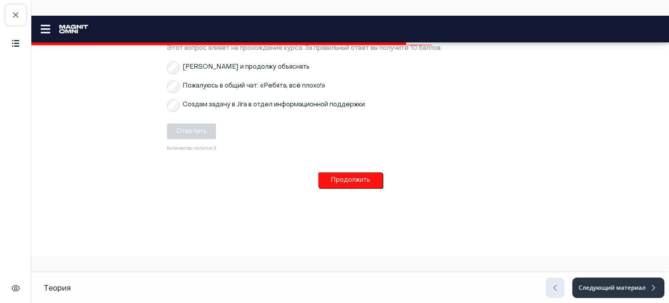
click at [335, 175] on button "Продолжить" at bounding box center [350, 180] width 64 height 16
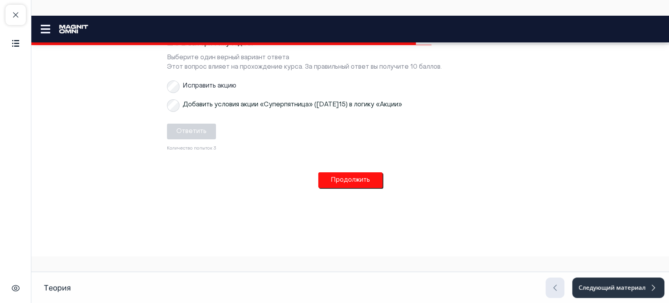
click at [336, 175] on button "Продолжить" at bounding box center [350, 180] width 64 height 16
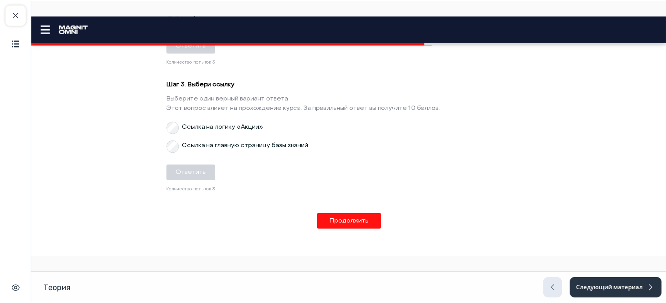
scroll to position [1874, 0]
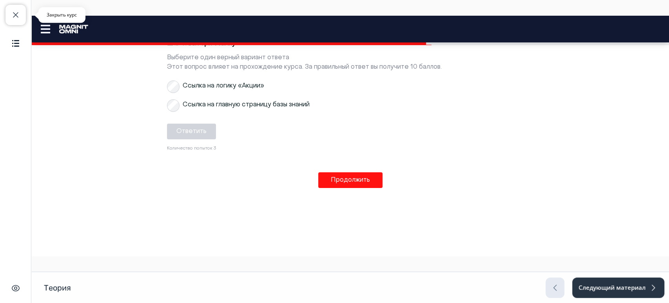
click at [15, 9] on button "Закрыть курс" at bounding box center [15, 15] width 20 height 20
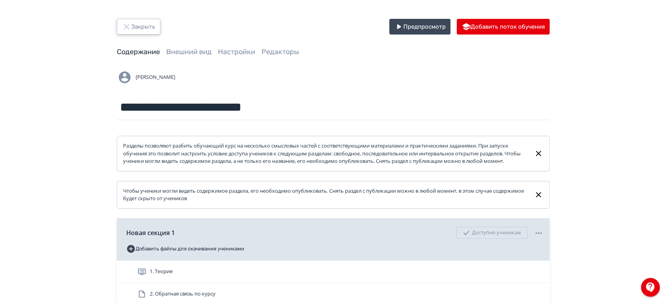
click at [140, 29] on button "Закрыть" at bounding box center [139, 27] width 44 height 16
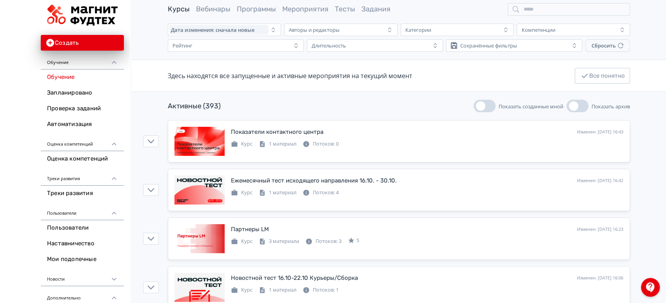
scroll to position [44, 0]
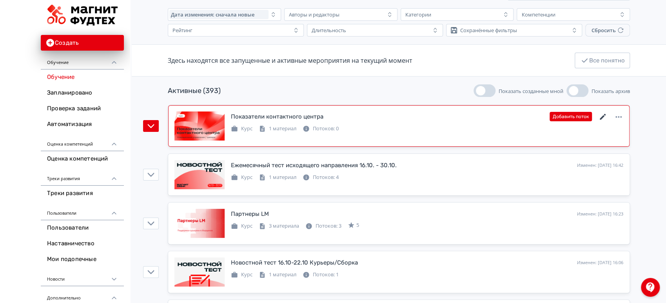
click at [604, 115] on icon at bounding box center [603, 117] width 6 height 6
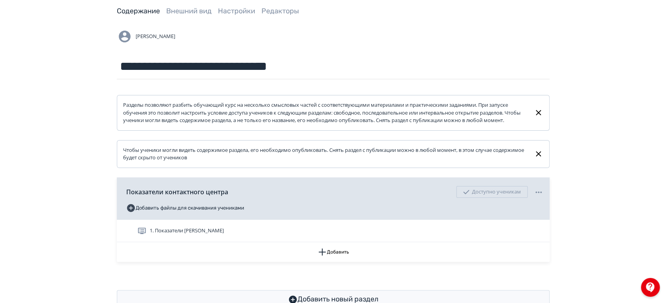
scroll to position [73, 0]
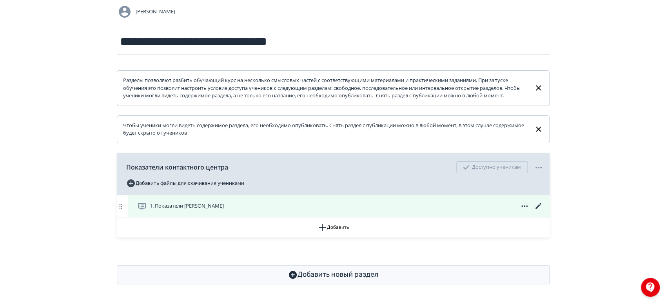
click at [537, 206] on icon at bounding box center [538, 206] width 6 height 6
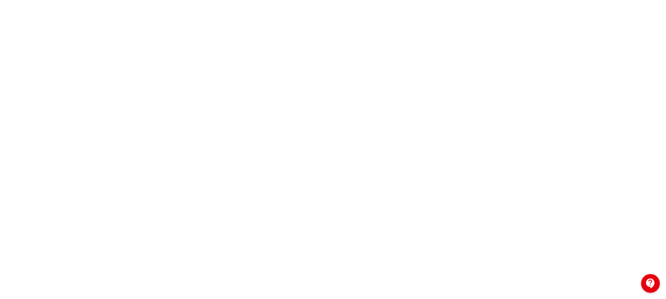
scroll to position [189, 0]
